Goal: Task Accomplishment & Management: Manage account settings

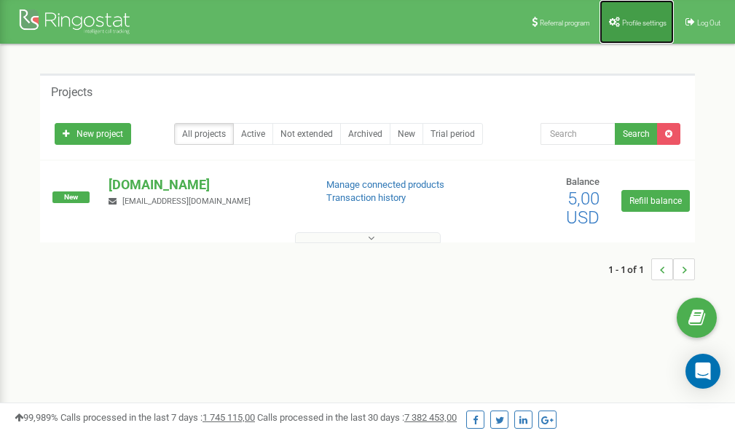
click at [632, 21] on span "Profile settings" at bounding box center [644, 23] width 44 height 8
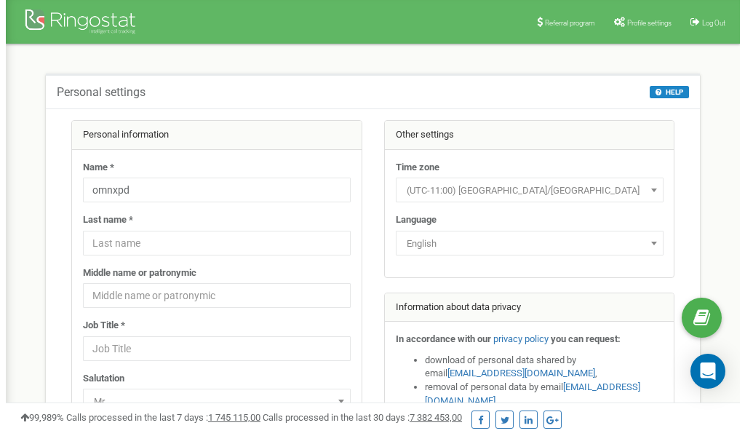
scroll to position [73, 0]
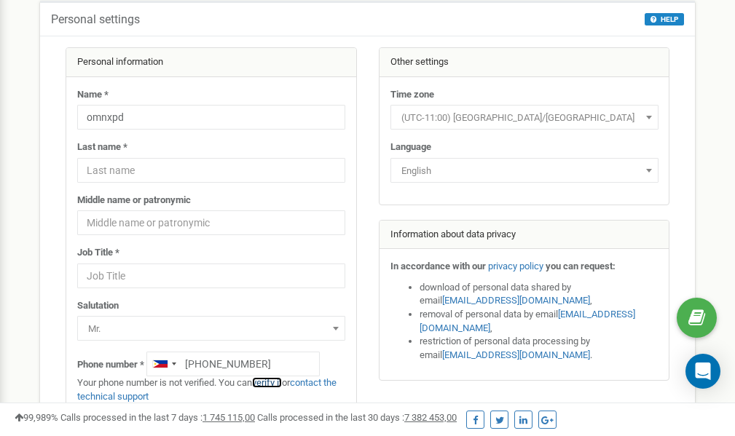
click at [277, 383] on link "verify it" at bounding box center [267, 382] width 30 height 11
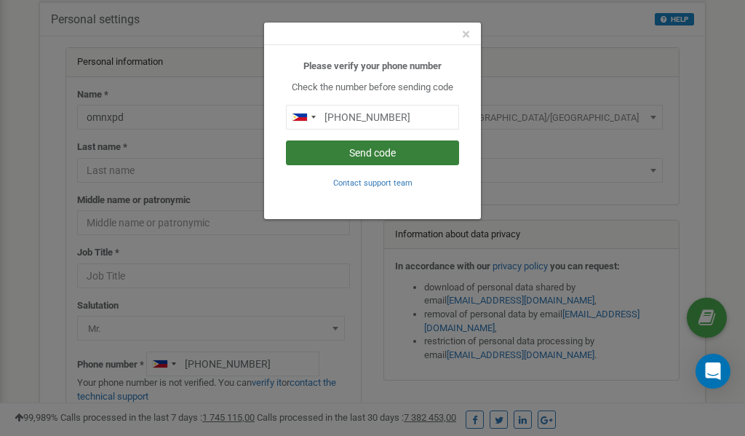
click at [370, 154] on button "Send code" at bounding box center [372, 153] width 173 height 25
